Goal: Transaction & Acquisition: Purchase product/service

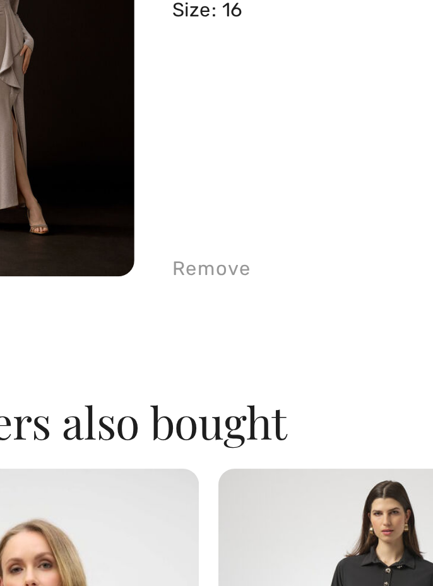
scroll to position [1071, 0]
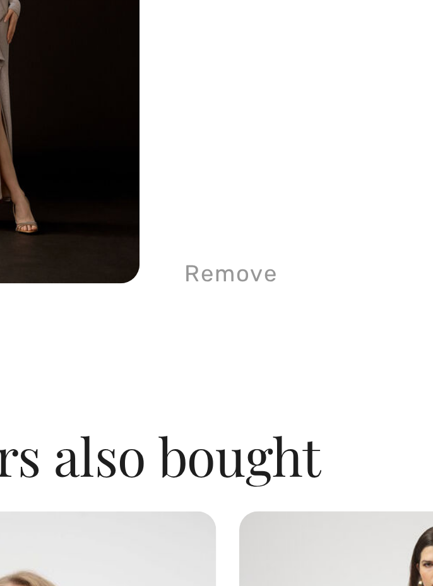
click at [134, 348] on div "Remove" at bounding box center [142, 349] width 31 height 11
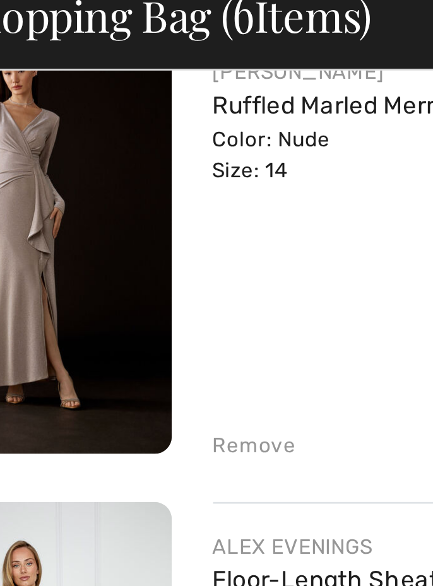
scroll to position [501, 0]
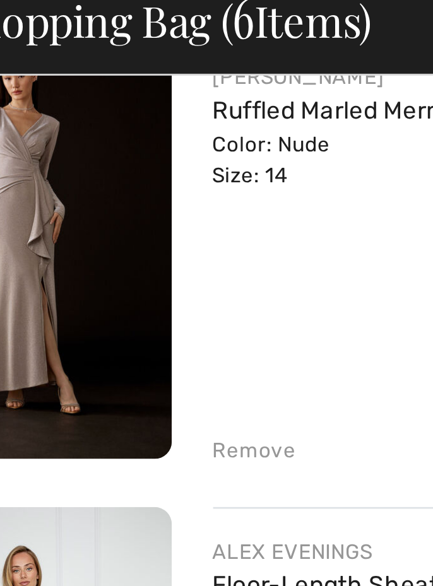
click at [142, 218] on div "Remove" at bounding box center [142, 221] width 31 height 11
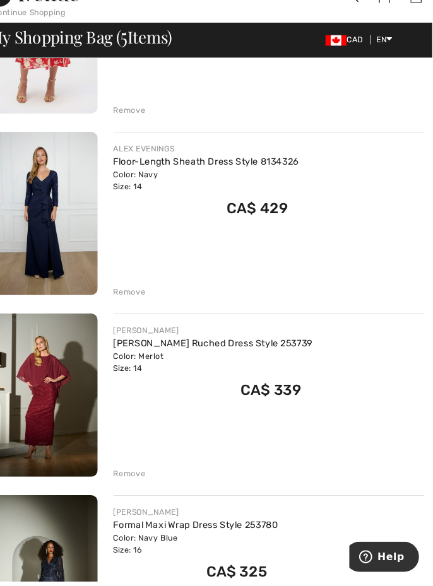
scroll to position [415, 0]
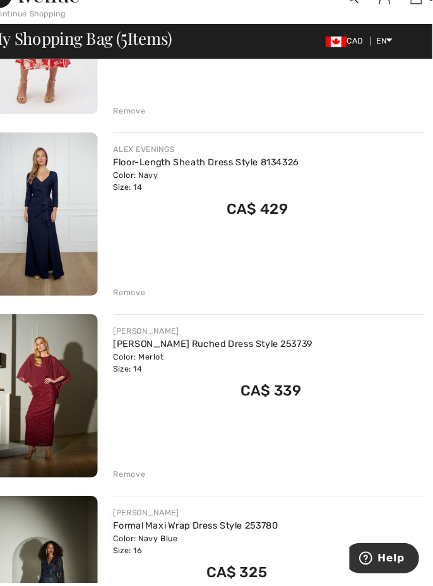
click at [130, 206] on div "Color: Navy Size: 14" at bounding box center [216, 201] width 178 height 23
click at [87, 220] on img at bounding box center [60, 233] width 105 height 156
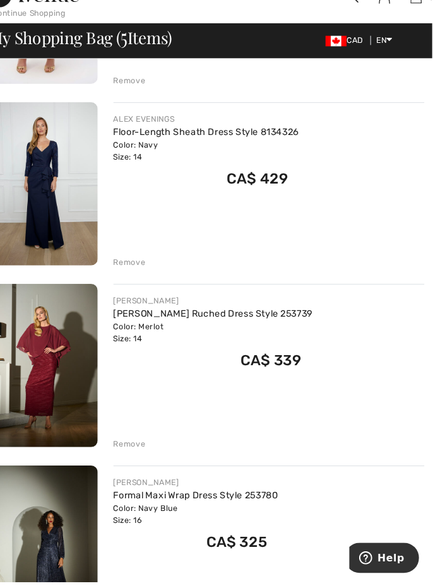
scroll to position [470, 0]
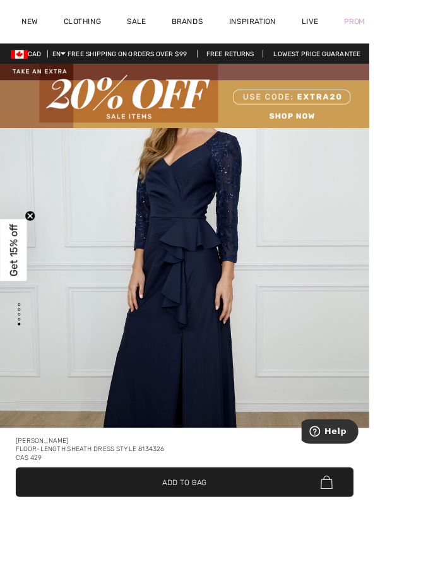
click at [271, 522] on div "[PERSON_NAME]" at bounding box center [216, 517] width 396 height 10
